Goal: Transaction & Acquisition: Purchase product/service

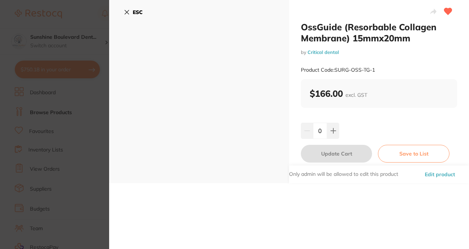
scroll to position [870, 0]
click at [328, 123] on button at bounding box center [333, 130] width 12 height 16
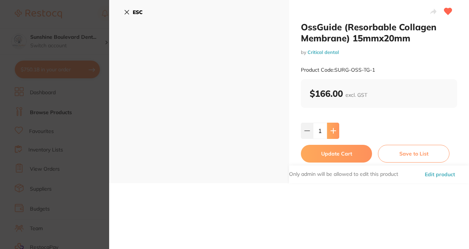
click at [328, 123] on button at bounding box center [333, 130] width 12 height 16
click at [331, 126] on button at bounding box center [333, 130] width 12 height 16
type input "3"
click at [335, 159] on button "Update Cart" at bounding box center [336, 154] width 71 height 18
checkbox input "false"
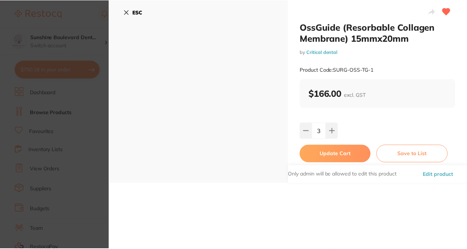
scroll to position [221, 0]
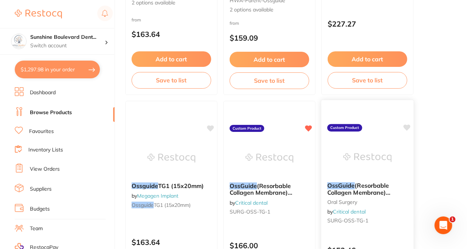
click at [344, 170] on img at bounding box center [367, 157] width 48 height 37
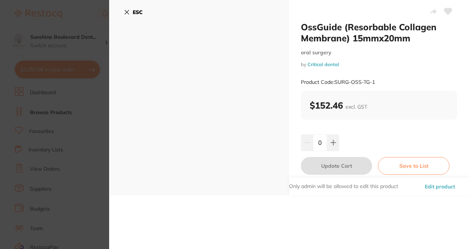
click at [72, 136] on section "OssGuide (Resorbable Collagen Membrane) 15mmx20mm [MEDICAL_DATA] by Critical de…" at bounding box center [234, 124] width 469 height 249
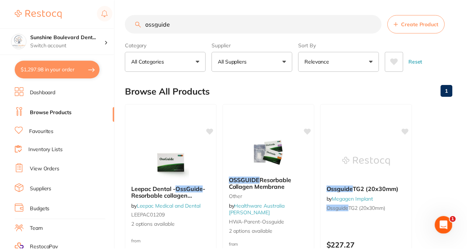
scroll to position [221, 0]
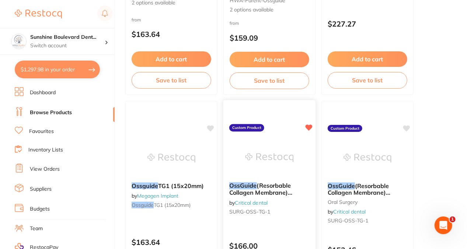
click at [269, 149] on img at bounding box center [269, 157] width 48 height 37
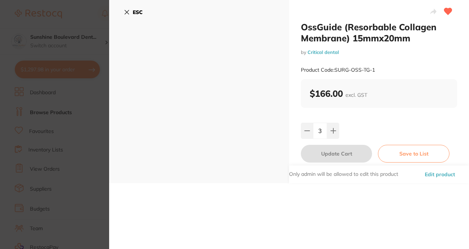
click at [83, 117] on section "OssGuide (Resorbable Collagen Membrane) 15mmx20mm by Critical dental Product Co…" at bounding box center [234, 124] width 469 height 249
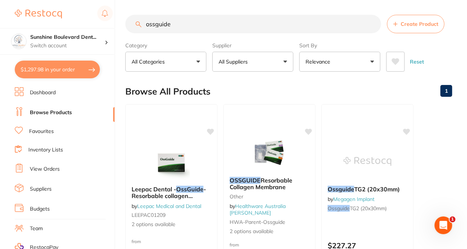
drag, startPoint x: 230, startPoint y: 14, endPoint x: 66, endPoint y: -12, distance: 166.1
click at [66, 0] on html "$1,297.98 [GEOGRAPHIC_DATA]... Switch account Sunshine Boulevard Dental $1,297.…" at bounding box center [233, 124] width 467 height 249
drag, startPoint x: 190, startPoint y: 16, endPoint x: 131, endPoint y: 21, distance: 58.4
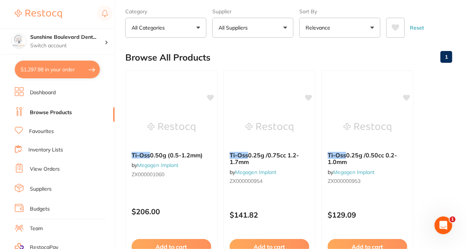
scroll to position [37, 0]
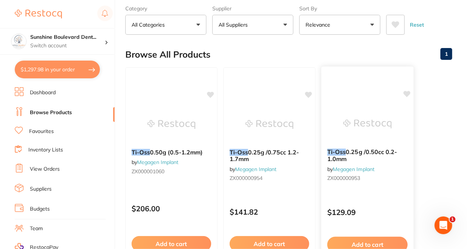
click at [374, 132] on img at bounding box center [367, 123] width 48 height 37
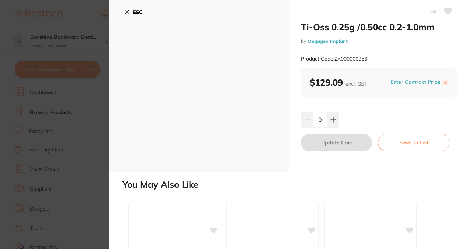
click at [24, 111] on section "Ti-Oss 0.25g /0.50cc 0.2-1.0mm by Megagen Implant Product Code: ZX000000953 ESC…" at bounding box center [234, 124] width 469 height 249
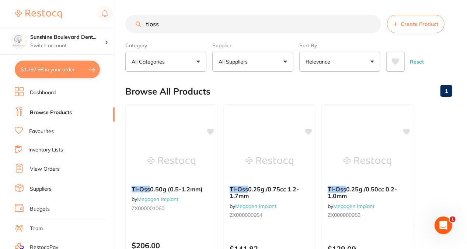
drag, startPoint x: 200, startPoint y: 31, endPoint x: 140, endPoint y: 26, distance: 59.9
click at [140, 26] on div "tioss Create Product" at bounding box center [288, 24] width 327 height 18
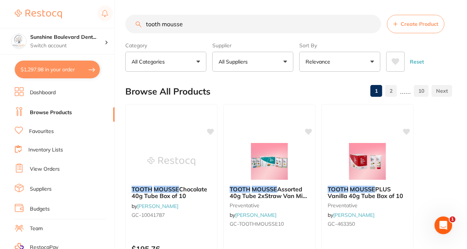
click at [249, 29] on input "tooth mousse" at bounding box center [253, 24] width 256 height 18
type input "tooth mousse strawberry"
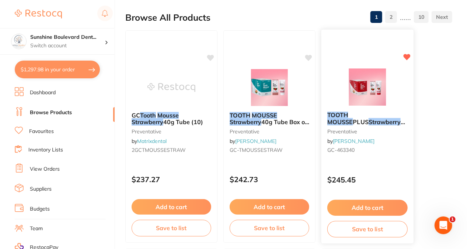
click at [379, 206] on button "Add to cart" at bounding box center [367, 207] width 80 height 16
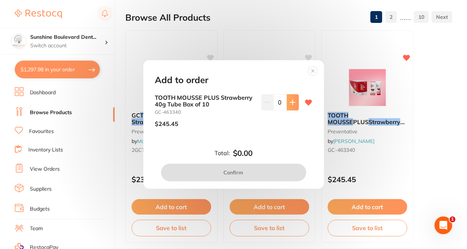
click at [293, 107] on button at bounding box center [293, 102] width 12 height 16
type input "1"
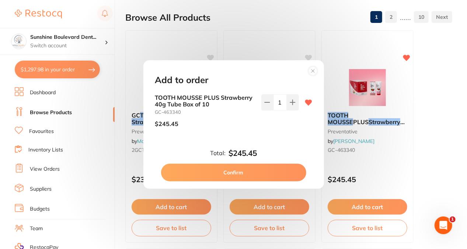
click at [275, 171] on button "Confirm" at bounding box center [233, 172] width 145 height 18
checkbox input "false"
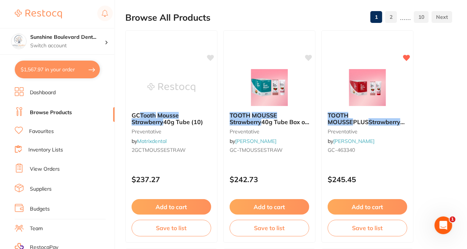
click at [56, 81] on section "Sunshine Boulevard Dent... Switch account Sunshine Boulevard Dental $1,567.97 i…" at bounding box center [57, 124] width 115 height 249
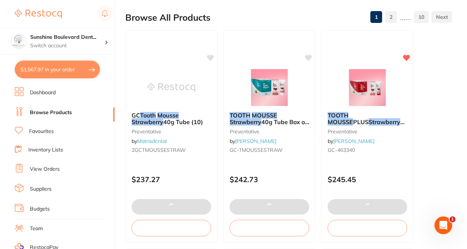
click at [65, 73] on button "$1,567.97 in your order" at bounding box center [57, 69] width 85 height 18
checkbox input "true"
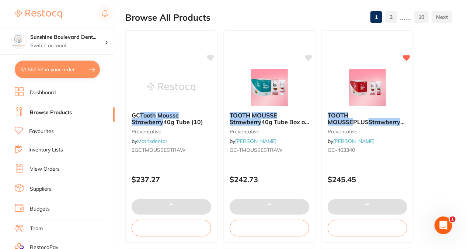
checkbox input "true"
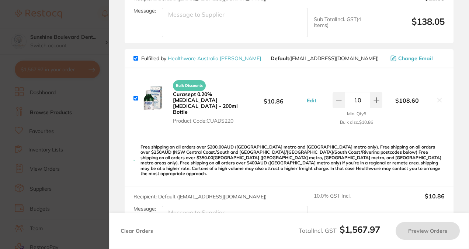
checkbox input "false"
checkbox input "true"
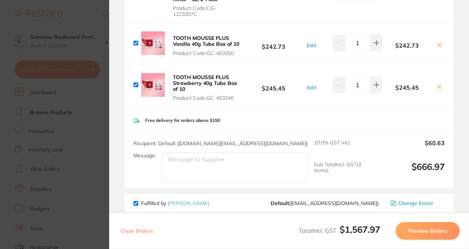
scroll to position [104, 0]
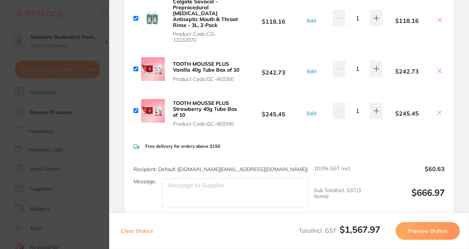
drag, startPoint x: 136, startPoint y: 69, endPoint x: 146, endPoint y: 70, distance: 10.8
click at [136, 69] on input "checkbox" at bounding box center [135, 68] width 5 height 5
checkbox input "false"
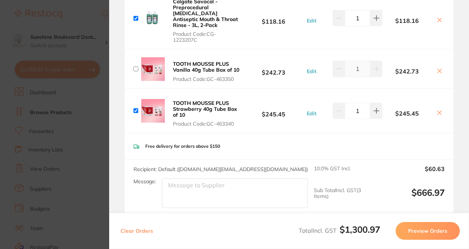
click at [439, 73] on icon at bounding box center [440, 71] width 6 height 6
checkbox input "true"
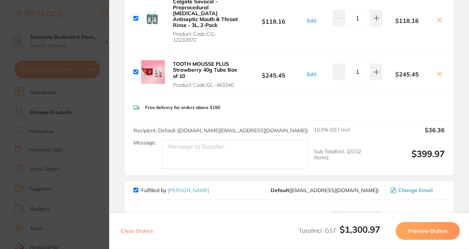
click at [73, 119] on section "Update RRP Set your pre negotiated price for this item. Item Agreed RRP (excl. …" at bounding box center [234, 124] width 469 height 249
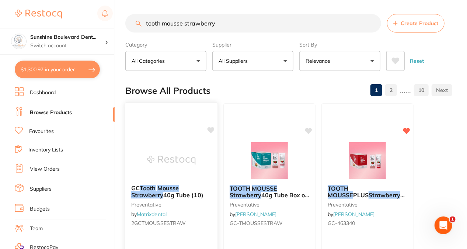
scroll to position [0, 0]
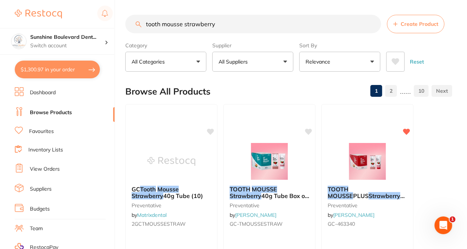
drag, startPoint x: 233, startPoint y: 27, endPoint x: 125, endPoint y: 21, distance: 108.6
click at [125, 21] on div "$1,300.97 [GEOGRAPHIC_DATA]... Switch account Sunshine Boulevard Dental $1,300.…" at bounding box center [233, 124] width 467 height 249
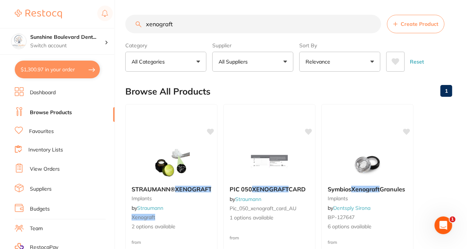
drag, startPoint x: 198, startPoint y: 26, endPoint x: 134, endPoint y: 13, distance: 64.8
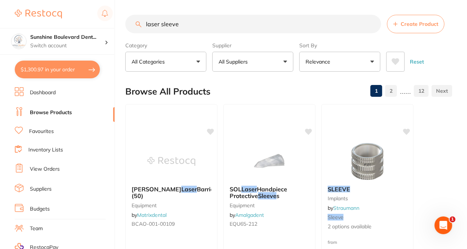
click at [147, 24] on input "laser sleeve" at bounding box center [253, 24] width 256 height 18
type input "hulaser sleeve"
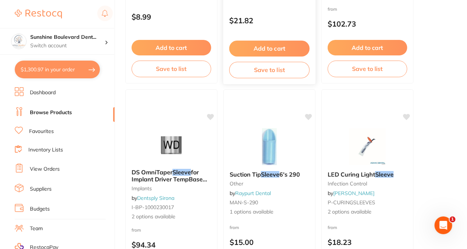
scroll to position [258, 0]
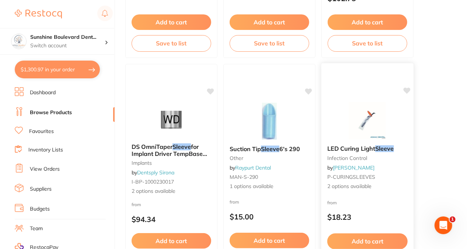
click at [361, 117] on img at bounding box center [367, 120] width 48 height 37
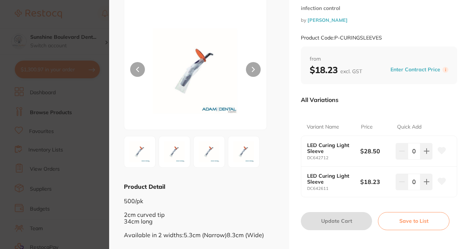
scroll to position [40, 0]
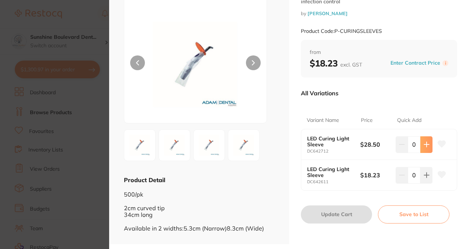
click at [428, 141] on icon at bounding box center [427, 144] width 6 height 6
type input "1"
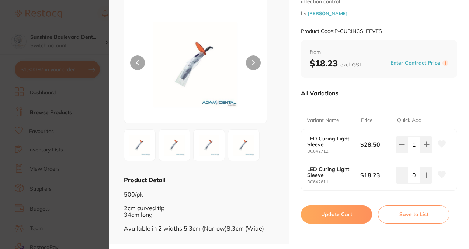
click at [438, 143] on icon at bounding box center [442, 143] width 8 height 7
click at [315, 213] on button "Update Cart" at bounding box center [336, 214] width 71 height 18
checkbox input "false"
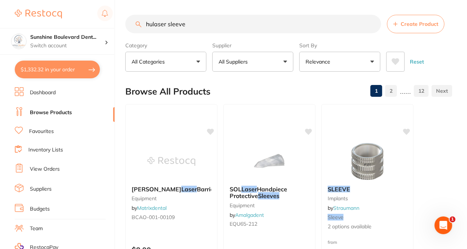
drag, startPoint x: 166, startPoint y: 27, endPoint x: 124, endPoint y: 20, distance: 43.5
click at [124, 20] on div "$1,332.32 [GEOGRAPHIC_DATA]... Switch account Sunshine Boulevard Dental $1,332.…" at bounding box center [233, 124] width 467 height 249
type input "intraoral camera sleeve"
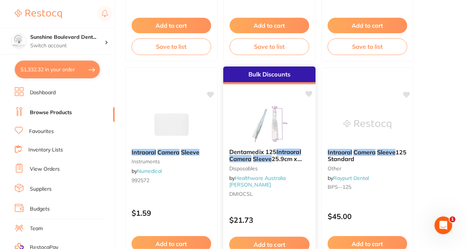
scroll to position [258, 0]
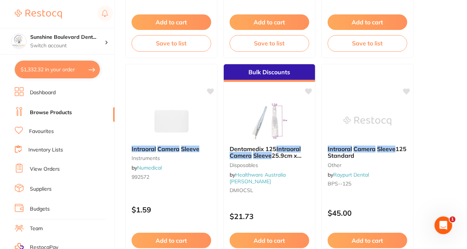
click at [63, 67] on button "$1,332.32 in your order" at bounding box center [57, 69] width 85 height 18
checkbox input "true"
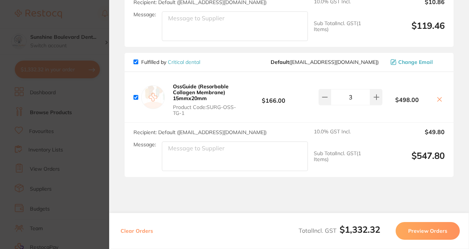
scroll to position [1115, 0]
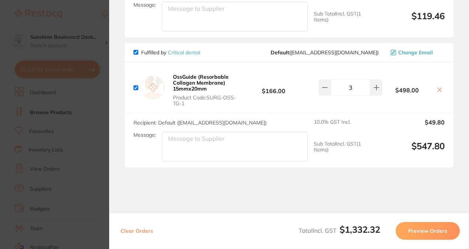
click at [81, 162] on section "Update RRP Set your pre negotiated price for this item. Item Agreed RRP (excl. …" at bounding box center [234, 124] width 469 height 249
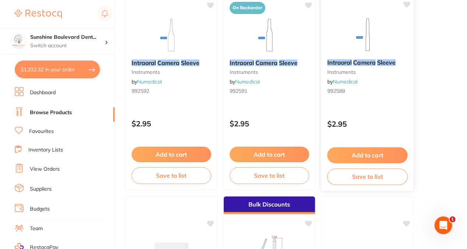
scroll to position [73, 0]
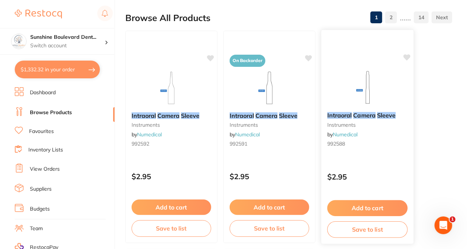
click at [363, 69] on img at bounding box center [367, 87] width 48 height 37
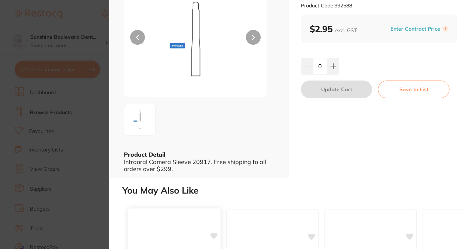
scroll to position [37, 0]
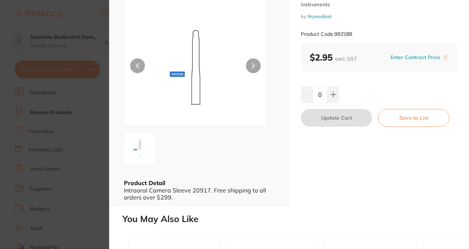
click at [76, 176] on section "Intraoral Camera Sleeve instruments by Numedical Product Code: 992588 ESC Produ…" at bounding box center [234, 124] width 469 height 249
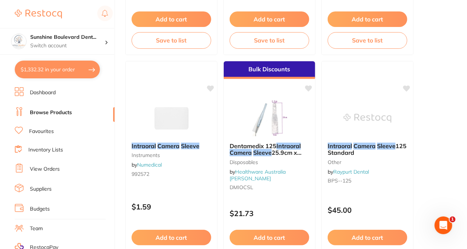
scroll to position [258, 0]
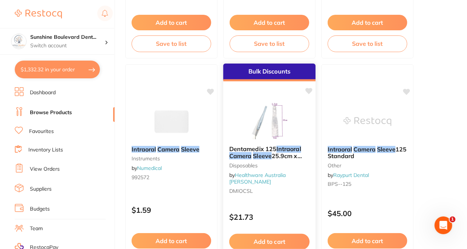
click at [278, 126] on img at bounding box center [269, 120] width 48 height 37
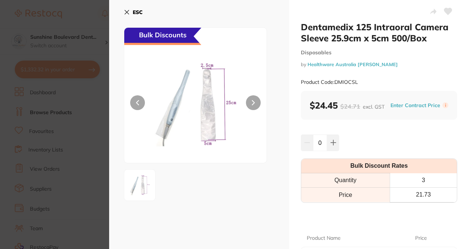
click at [91, 167] on section "Dentamedix 125 Intraoral Camera Sleeve 25.9cm x 5cm 500/Box Disposables by Heal…" at bounding box center [234, 124] width 469 height 249
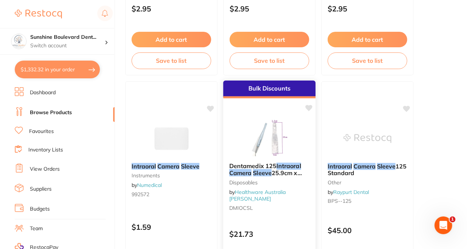
scroll to position [221, 0]
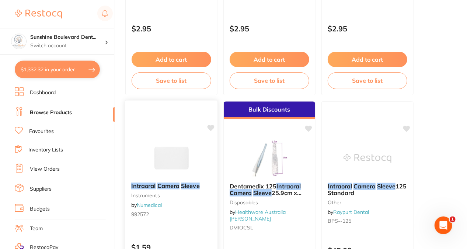
click at [127, 146] on div at bounding box center [171, 157] width 92 height 37
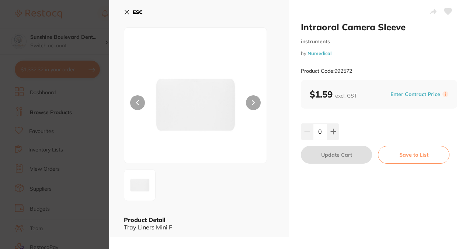
click at [105, 160] on section "Intraoral Camera Sleeve instruments by Numedical Product Code: 992572 ESC Produ…" at bounding box center [234, 124] width 469 height 249
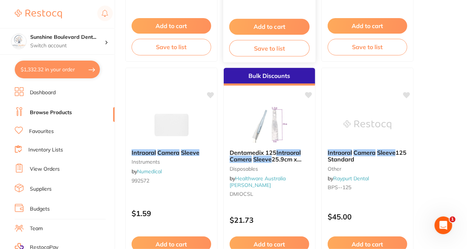
scroll to position [258, 0]
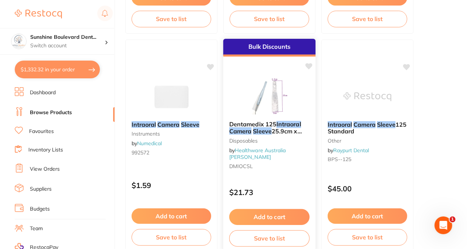
scroll to position [295, 0]
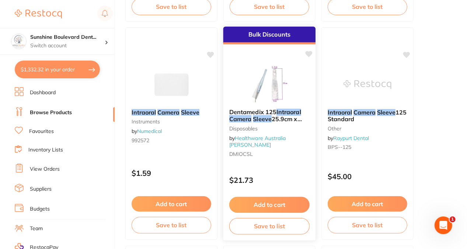
click at [263, 204] on button "Add to cart" at bounding box center [269, 205] width 80 height 16
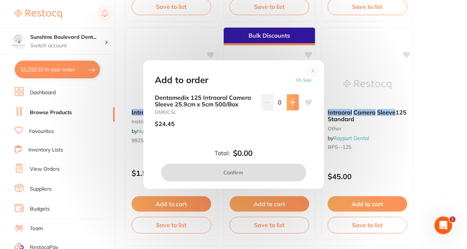
scroll to position [0, 0]
click at [292, 101] on icon at bounding box center [293, 102] width 6 height 6
type input "1"
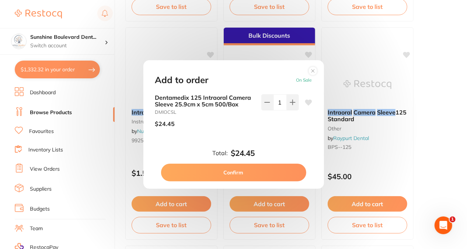
click at [269, 174] on button "Confirm" at bounding box center [233, 172] width 145 height 18
checkbox input "false"
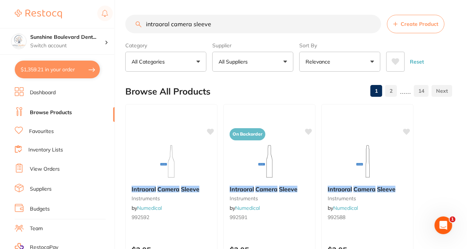
drag, startPoint x: 226, startPoint y: 22, endPoint x: -1, endPoint y: 21, distance: 227.2
click at [0, 21] on html "$1,359.21 Sunshine Boulevard Dent... Switch account Sunshine Boulevard Dental $…" at bounding box center [233, 124] width 467 height 249
type input "surgical drape"
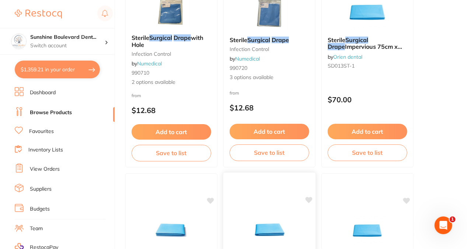
scroll to position [147, 0]
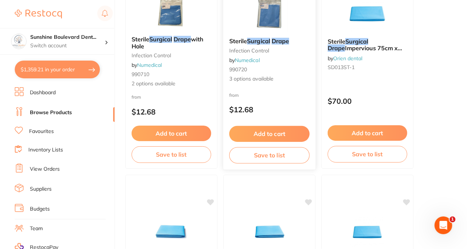
click at [274, 70] on small "990720" at bounding box center [269, 69] width 80 height 6
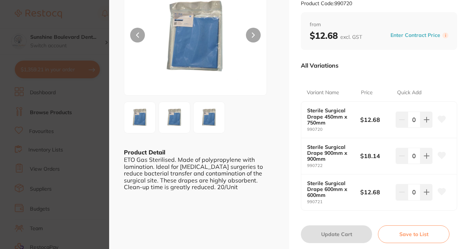
scroll to position [74, 0]
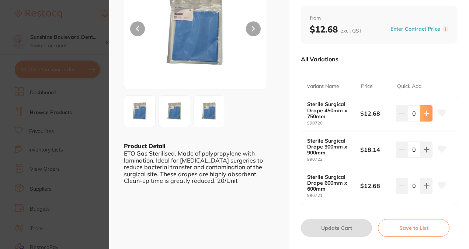
click at [427, 117] on button at bounding box center [426, 113] width 12 height 16
type input "1"
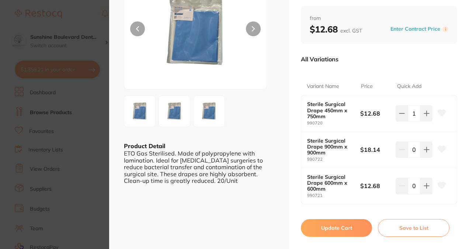
scroll to position [0, 0]
click at [64, 153] on section "Sterile Surgical Drape infection control by Numedical Product Code: 990720 ESC …" at bounding box center [234, 124] width 469 height 249
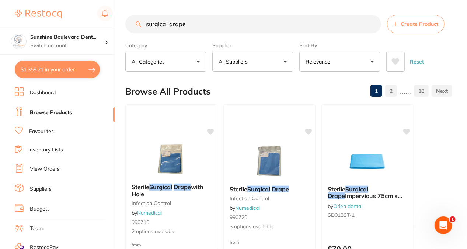
click at [260, 68] on button "All Suppliers" at bounding box center [252, 62] width 81 height 20
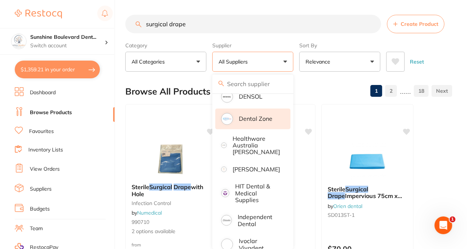
scroll to position [221, 0]
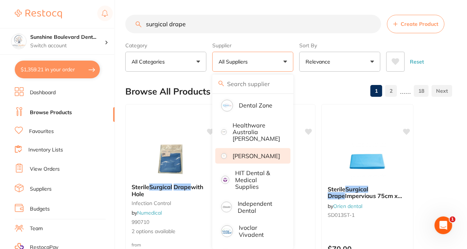
click at [253, 148] on li "[PERSON_NAME]" at bounding box center [252, 155] width 75 height 15
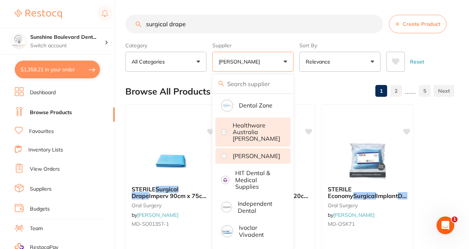
click at [253, 136] on p "Healthware Australia [PERSON_NAME]" at bounding box center [257, 132] width 48 height 20
click at [281, 158] on li "[PERSON_NAME]" at bounding box center [252, 155] width 75 height 15
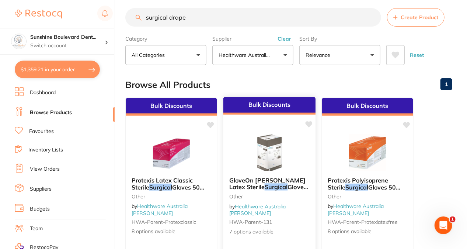
scroll to position [0, 0]
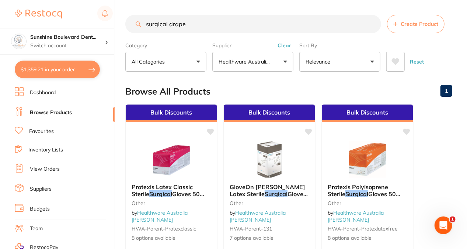
click at [263, 66] on button "Healthware Australia [PERSON_NAME]" at bounding box center [252, 62] width 81 height 20
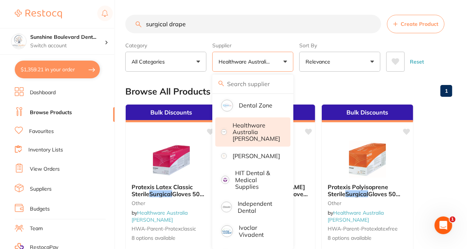
click at [256, 133] on p "Healthware Australia [PERSON_NAME]" at bounding box center [257, 132] width 48 height 20
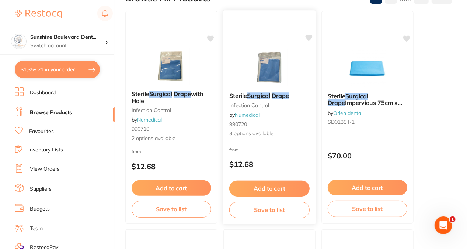
scroll to position [111, 0]
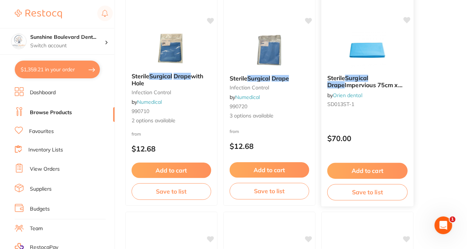
click at [386, 81] on span "Impervious 75cm x 90cm, Box of 25" at bounding box center [364, 88] width 75 height 14
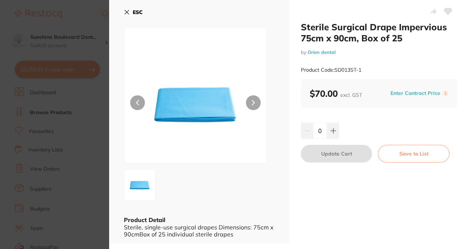
click at [114, 117] on div "ESC Product Detail Sterile, single-use surgical drapes Dimensions: 75cm x 90cmB…" at bounding box center [199, 121] width 180 height 243
click at [89, 118] on section "Sterile Surgical Drape Impervious 75cm x 90cm, Box of 25 by Orien dental Produc…" at bounding box center [234, 124] width 469 height 249
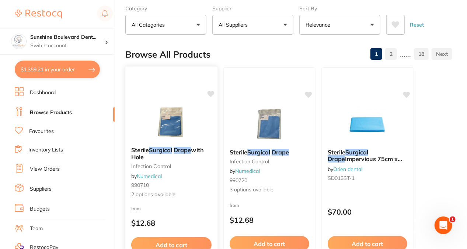
click at [177, 119] on img at bounding box center [171, 121] width 48 height 37
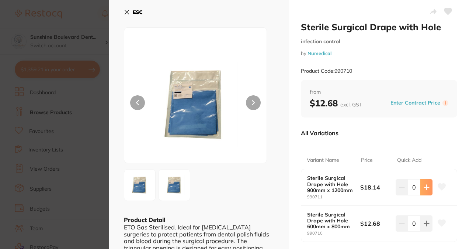
click at [426, 191] on button at bounding box center [426, 187] width 12 height 16
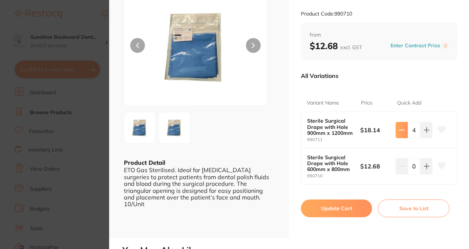
scroll to position [74, 0]
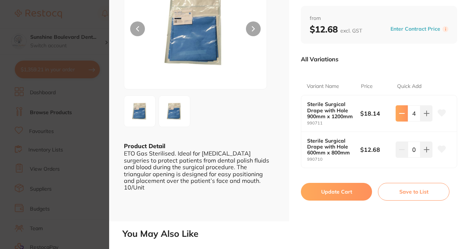
click at [396, 114] on button at bounding box center [402, 113] width 12 height 16
type input "0"
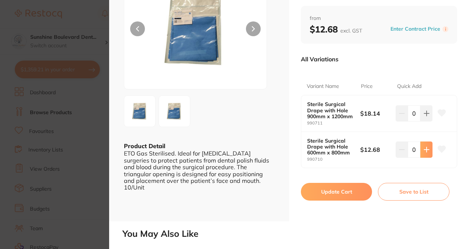
scroll to position [0, 0]
drag, startPoint x: 56, startPoint y: 136, endPoint x: 137, endPoint y: 136, distance: 81.1
click at [58, 133] on section "Sterile Surgical Drape with Hole infection control by Numedical Product Code: 9…" at bounding box center [234, 124] width 469 height 249
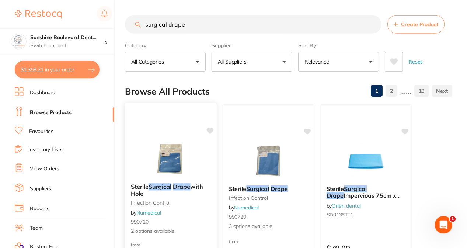
scroll to position [37, 0]
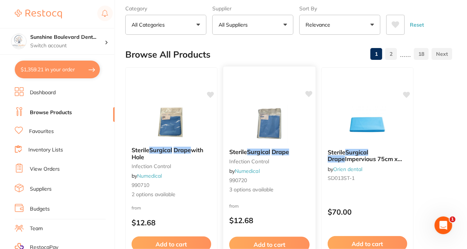
click at [265, 129] on img at bounding box center [269, 123] width 48 height 37
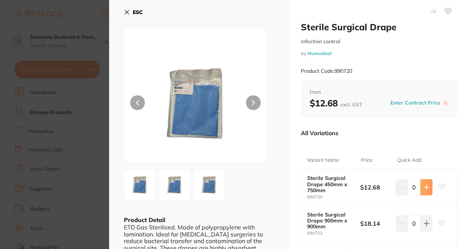
click at [424, 190] on icon at bounding box center [427, 187] width 6 height 6
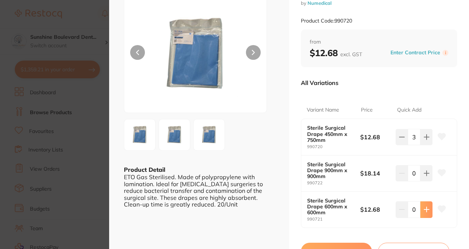
scroll to position [74, 0]
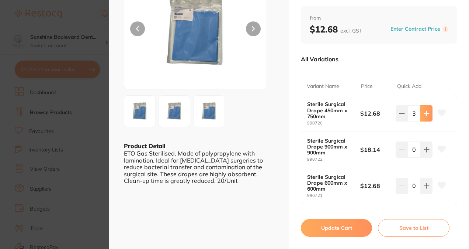
click at [428, 112] on button at bounding box center [426, 113] width 12 height 16
type input "5"
click at [336, 223] on button "Update Cart" at bounding box center [336, 228] width 71 height 18
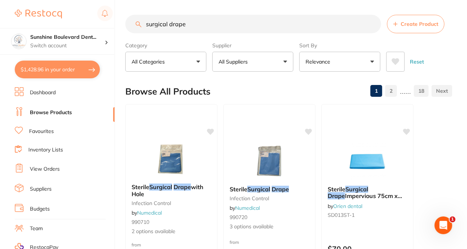
drag, startPoint x: 196, startPoint y: 22, endPoint x: 94, endPoint y: 14, distance: 102.4
click at [94, 14] on div "$1,428.96 Sunshine Boulevard Dent... Switch account Sunshine Boulevard Dental $…" at bounding box center [233, 124] width 467 height 249
type input "s"
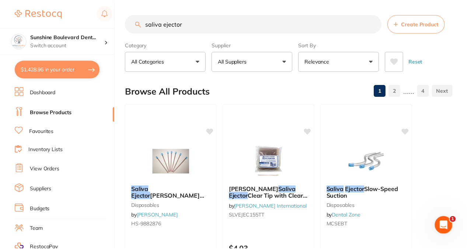
scroll to position [197, 0]
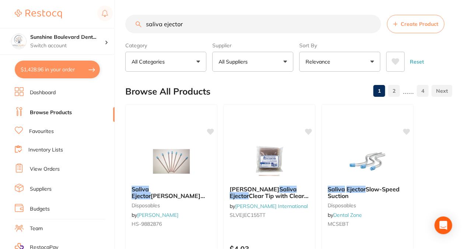
type input "saliva ejector"
click at [366, 52] on button "Relevance" at bounding box center [339, 62] width 81 height 20
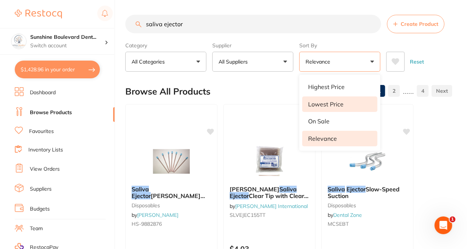
click at [334, 97] on li "Lowest Price" at bounding box center [339, 103] width 75 height 15
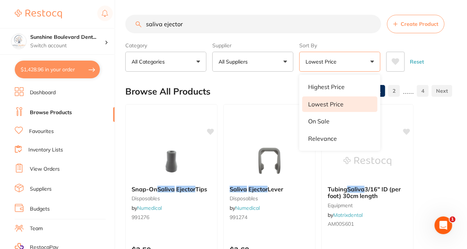
click at [461, 180] on div "saliva ejector Create Product Category All Categories All Categories 3D Printin…" at bounding box center [296, 124] width 342 height 249
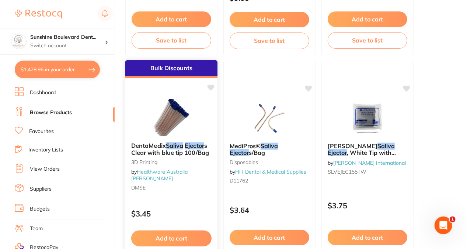
scroll to position [479, 0]
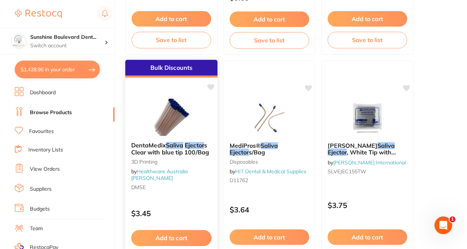
click at [176, 105] on img at bounding box center [171, 116] width 48 height 37
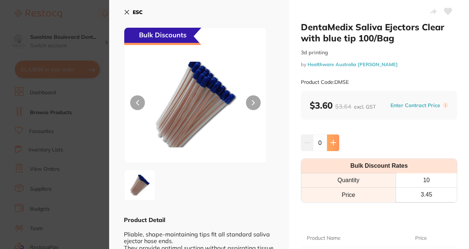
click at [330, 143] on icon at bounding box center [333, 142] width 6 height 6
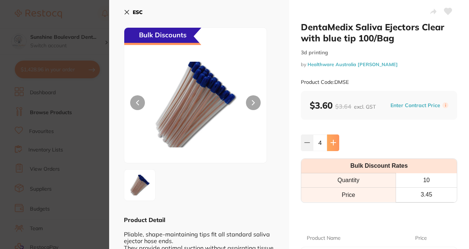
click at [330, 143] on icon at bounding box center [333, 142] width 6 height 6
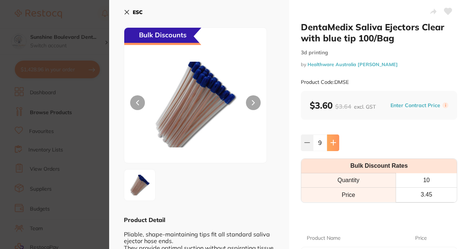
type input "10"
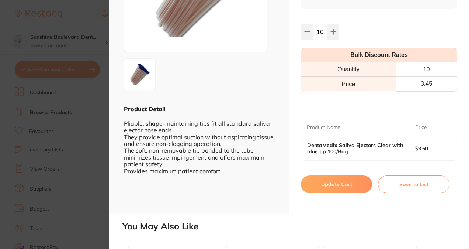
click at [350, 182] on button "Update Cart" at bounding box center [336, 184] width 71 height 18
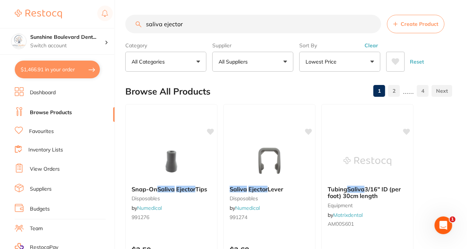
drag, startPoint x: 207, startPoint y: 22, endPoint x: 142, endPoint y: 21, distance: 64.5
click at [142, 21] on input "saliva ejector" at bounding box center [253, 24] width 256 height 18
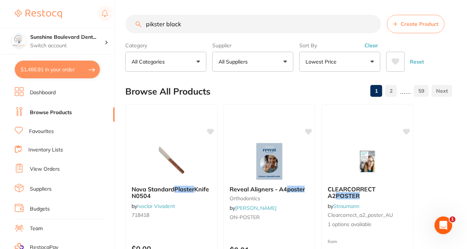
drag, startPoint x: 208, startPoint y: 26, endPoint x: 163, endPoint y: 25, distance: 45.4
click at [163, 25] on input "pikster black" at bounding box center [253, 24] width 256 height 18
click at [272, 55] on button "All Suppliers" at bounding box center [252, 62] width 81 height 20
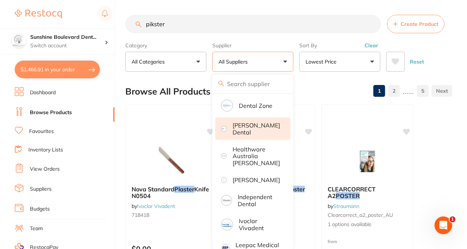
click at [270, 128] on p "[PERSON_NAME] Dental" at bounding box center [257, 129] width 48 height 14
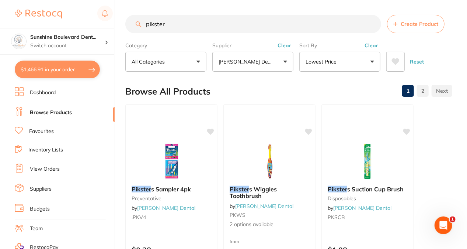
click at [237, 32] on input "pikster" at bounding box center [253, 24] width 256 height 18
type input "pikster refill"
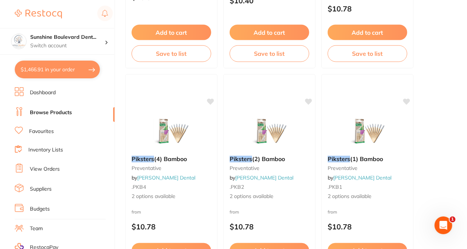
scroll to position [2249, 0]
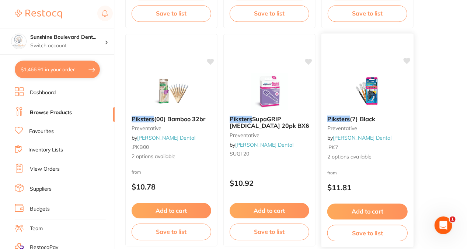
click at [378, 66] on div "Piksters (7) Black preventative by Erskine Dental .PK7 2 options available from…" at bounding box center [367, 140] width 93 height 214
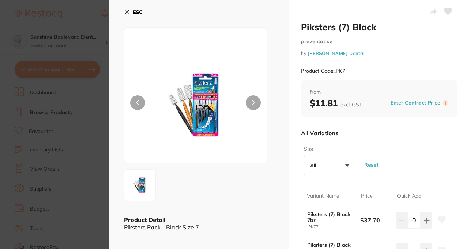
click at [105, 108] on section "Piksters (7) Black preventative by Erskine Dental Product Code: .PK7 ESC Produc…" at bounding box center [234, 124] width 469 height 249
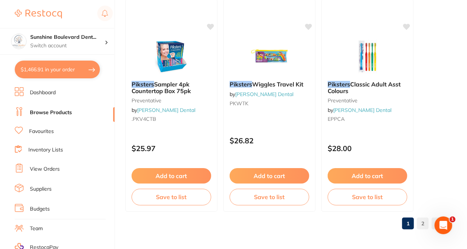
scroll to position [3810, 0]
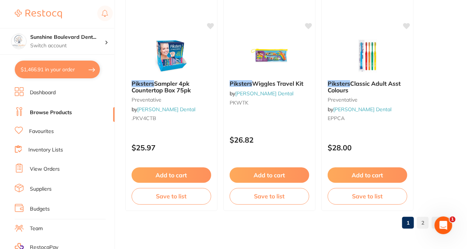
click at [70, 76] on button "$1,466.91 in your order" at bounding box center [57, 69] width 85 height 18
checkbox input "true"
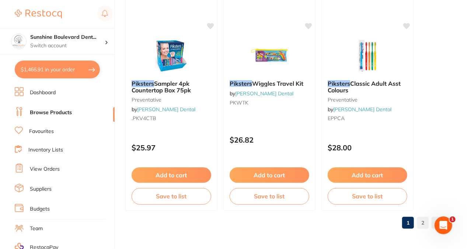
checkbox input "true"
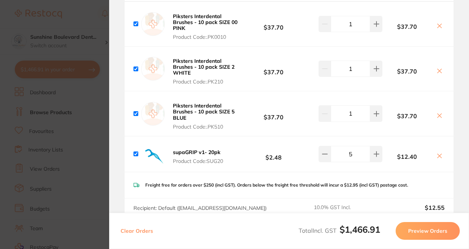
scroll to position [814, 0]
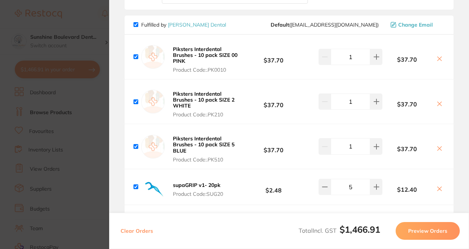
click at [187, 92] on b "Piksters Interdental Brushes - 10 pack SIZE 2 WHITE" at bounding box center [204, 99] width 62 height 18
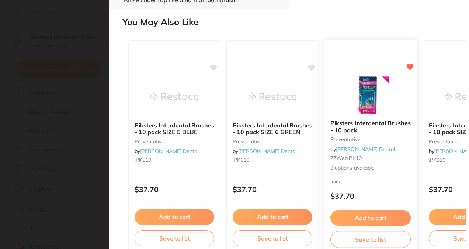
scroll to position [290, 0]
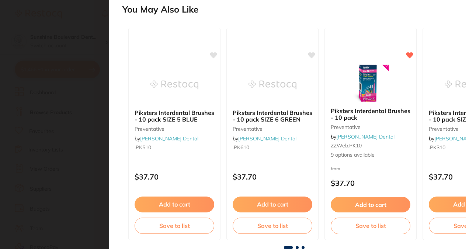
click at [44, 137] on section "Piksters Interdental Brushes - 10 pack SIZE 2 WHITE preventative by Erskine Den…" at bounding box center [234, 124] width 469 height 249
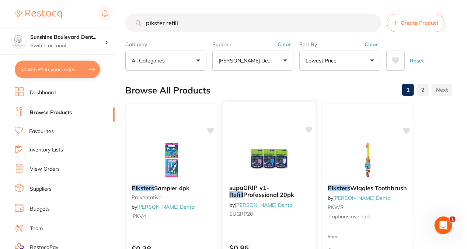
scroll to position [0, 0]
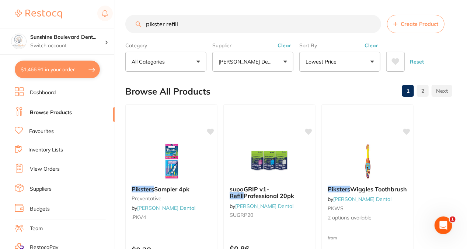
drag, startPoint x: 200, startPoint y: 24, endPoint x: 164, endPoint y: 27, distance: 35.5
click at [164, 27] on input "pikster refill" at bounding box center [253, 24] width 256 height 18
type input "piksters"
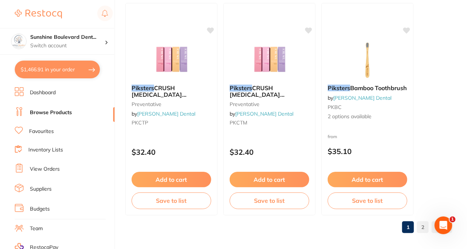
scroll to position [3810, 0]
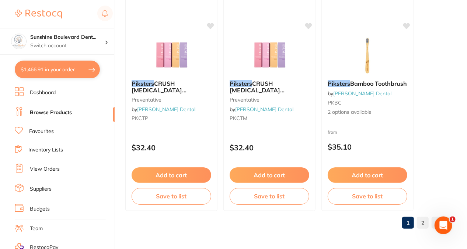
click at [423, 218] on link "2" at bounding box center [423, 222] width 12 height 15
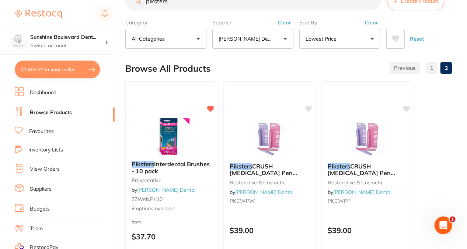
scroll to position [22, 0]
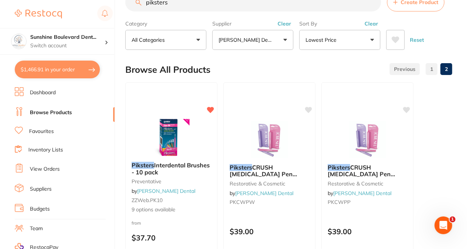
click at [431, 73] on link "1" at bounding box center [432, 69] width 12 height 15
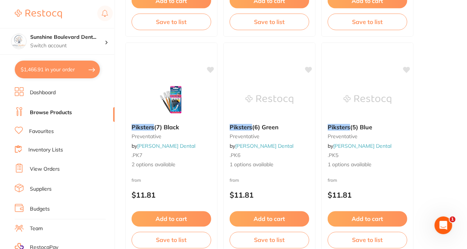
scroll to position [2003, 0]
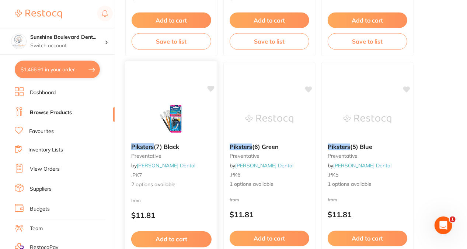
click at [189, 236] on button "Add to cart" at bounding box center [171, 239] width 80 height 16
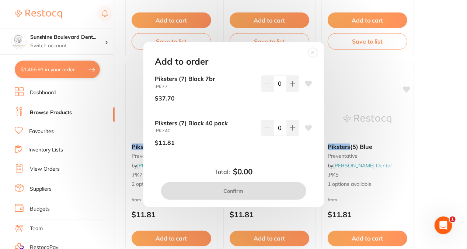
scroll to position [0, 0]
click at [287, 130] on button at bounding box center [293, 127] width 12 height 16
type input "1"
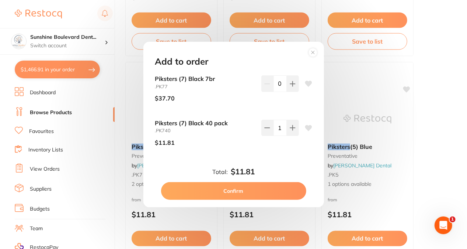
click at [279, 191] on button "Confirm" at bounding box center [233, 191] width 145 height 18
checkbox input "false"
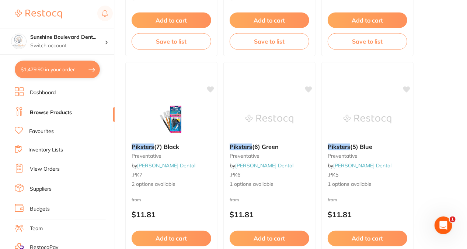
click at [75, 63] on button "$1,479.90 in your order" at bounding box center [57, 69] width 85 height 18
checkbox input "true"
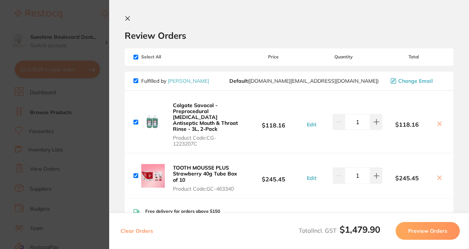
click at [13, 153] on section "Update RRP Set your pre negotiated price for this item. Item Agreed RRP (excl. …" at bounding box center [234, 124] width 469 height 249
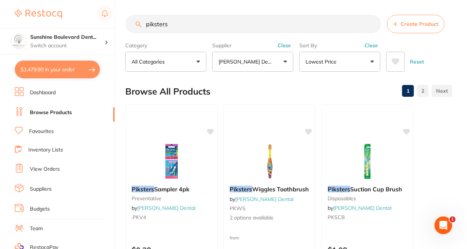
drag, startPoint x: 166, startPoint y: 25, endPoint x: 138, endPoint y: 25, distance: 27.3
click at [138, 25] on div "piksters Create Product" at bounding box center [288, 24] width 327 height 18
type input "bbu35"
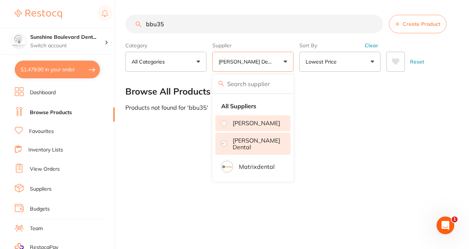
click at [234, 129] on li "[PERSON_NAME]" at bounding box center [252, 122] width 75 height 15
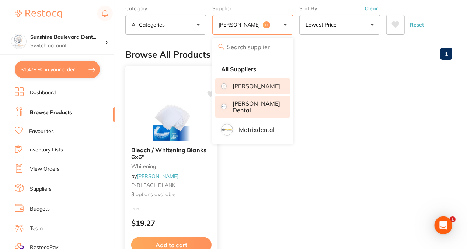
click at [174, 122] on img at bounding box center [171, 121] width 48 height 37
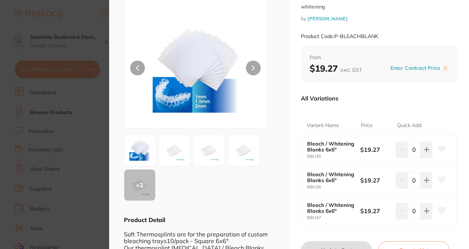
scroll to position [37, 0]
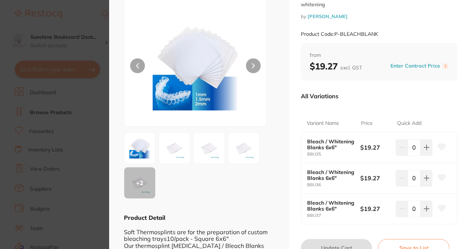
click at [441, 146] on icon at bounding box center [442, 146] width 8 height 7
click at [416, 146] on input "0" at bounding box center [414, 147] width 13 height 16
click at [421, 146] on button at bounding box center [426, 147] width 12 height 16
type input "1"
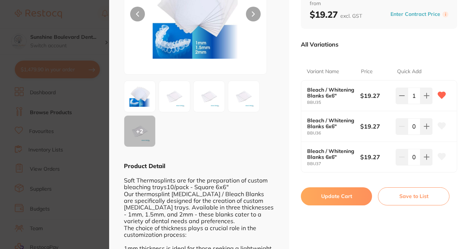
scroll to position [147, 0]
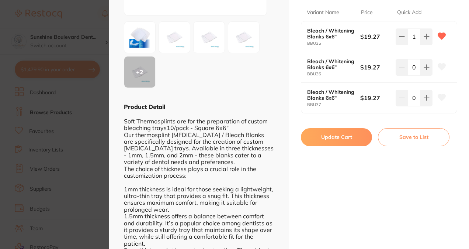
click at [328, 130] on button "Update Cart" at bounding box center [336, 137] width 71 height 18
checkbox input "false"
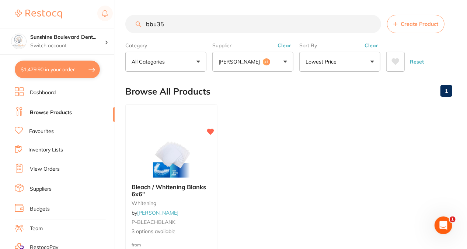
type input "1"
click at [259, 68] on button "Adam Dental +1" at bounding box center [252, 62] width 81 height 20
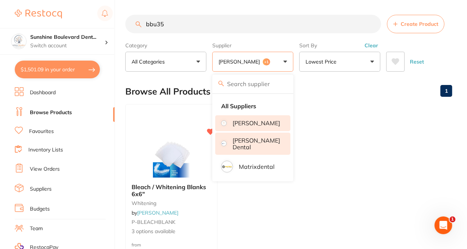
click at [268, 131] on li "[PERSON_NAME]" at bounding box center [252, 122] width 75 height 15
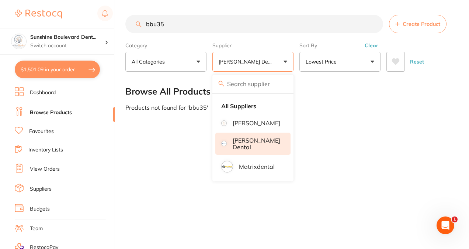
click at [267, 142] on li "[PERSON_NAME] Dental" at bounding box center [252, 143] width 75 height 22
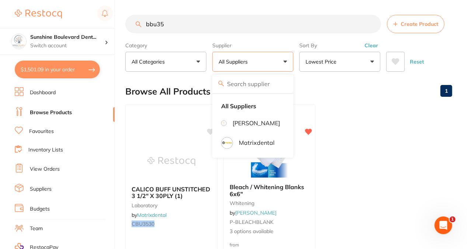
click at [343, 142] on ul "CALICO BUFF UNSTITCHED 3 1/2" X 30PLY (1) laboratory by Matrixdental CBU3530 $6…" at bounding box center [288, 210] width 327 height 212
